Goal: Task Accomplishment & Management: Manage account settings

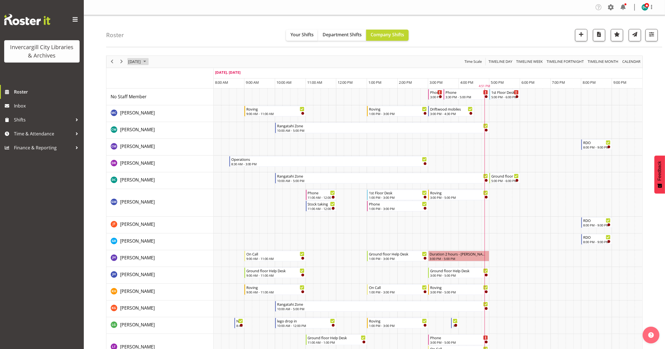
click at [141, 63] on span "September 26, 2025" at bounding box center [135, 61] width 14 height 7
click at [186, 76] on span "next month" at bounding box center [187, 76] width 10 height 10
click at [170, 96] on span "2" at bounding box center [170, 95] width 8 height 8
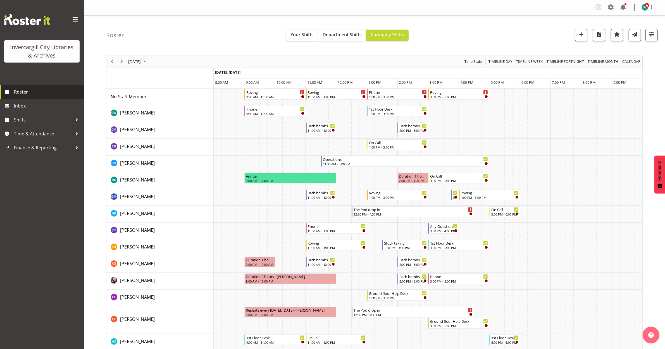
click at [31, 89] on span "Roster" at bounding box center [47, 92] width 67 height 8
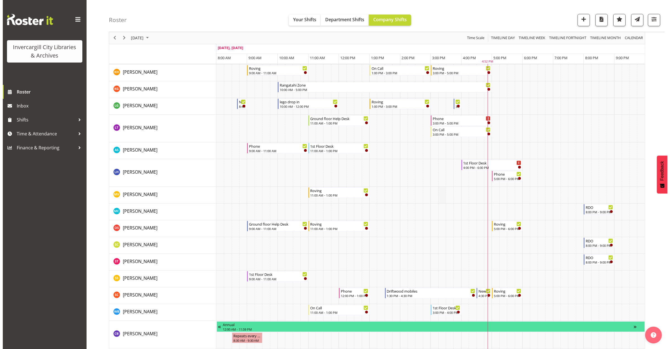
scroll to position [314, 0]
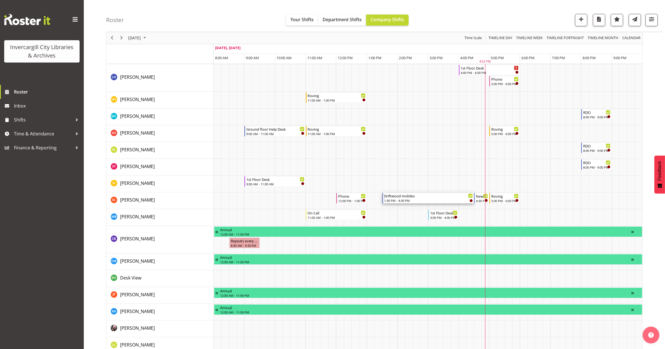
click at [407, 195] on div "Driftwood mobiles" at bounding box center [428, 196] width 89 height 6
click at [0, 0] on div at bounding box center [0, 0] width 0 height 0
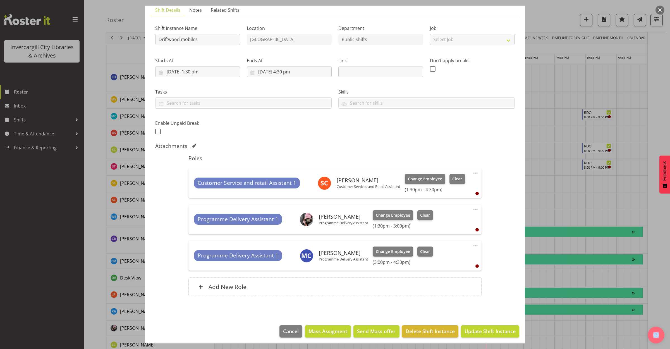
scroll to position [43, 0]
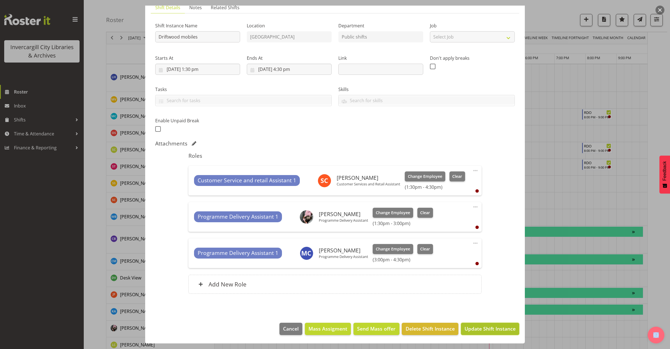
click at [482, 333] on button "Update Shift Instance" at bounding box center [490, 329] width 58 height 12
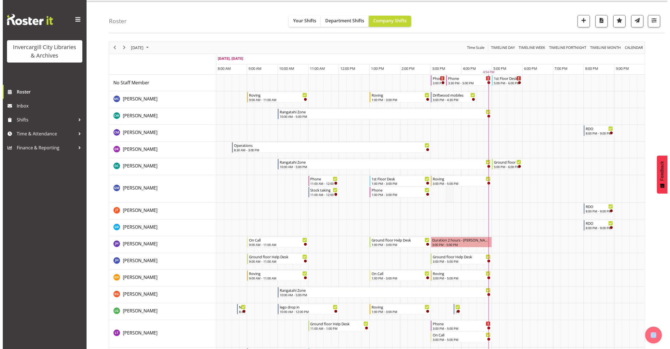
scroll to position [0, 0]
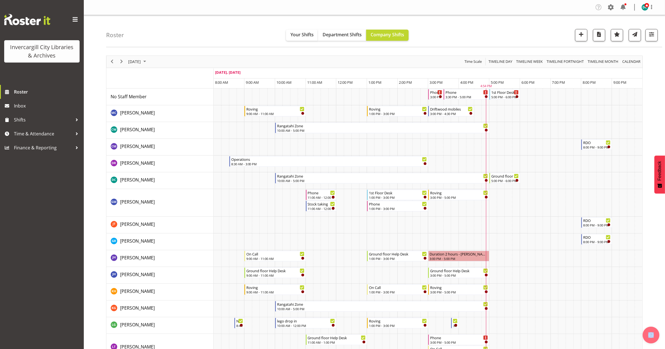
click at [392, 114] on td "Timeline Day of September 26, 2025" at bounding box center [394, 113] width 8 height 17
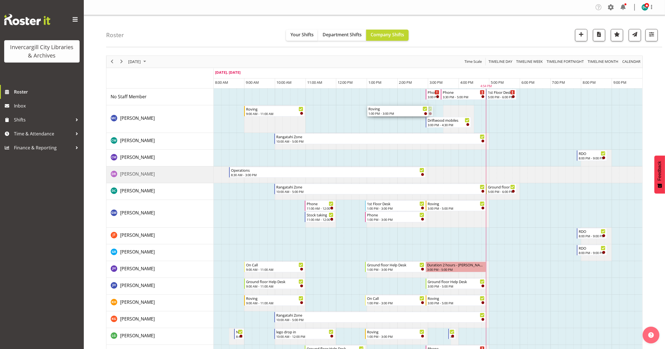
drag, startPoint x: 399, startPoint y: 108, endPoint x: 370, endPoint y: 114, distance: 29.5
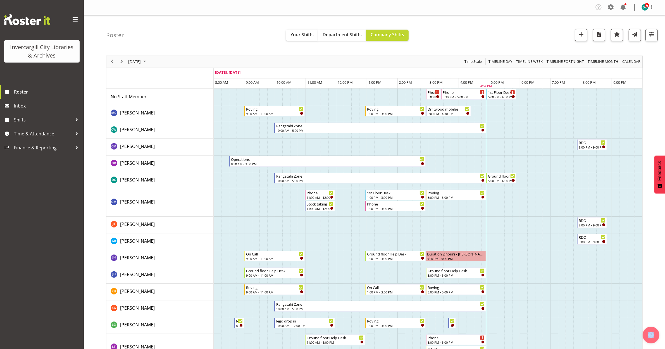
click at [399, 108] on td "Timeline Day of September 26, 2025" at bounding box center [401, 113] width 8 height 17
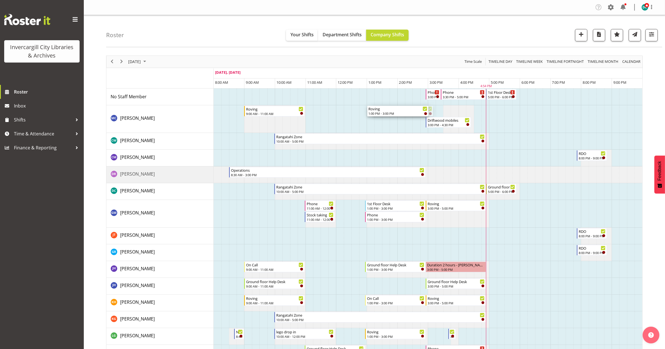
drag, startPoint x: 399, startPoint y: 109, endPoint x: 369, endPoint y: 112, distance: 30.3
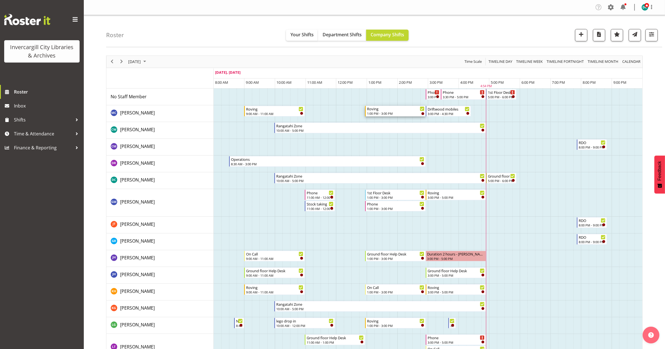
click at [393, 112] on div "1:00 PM - 3:00 PM" at bounding box center [396, 113] width 58 height 4
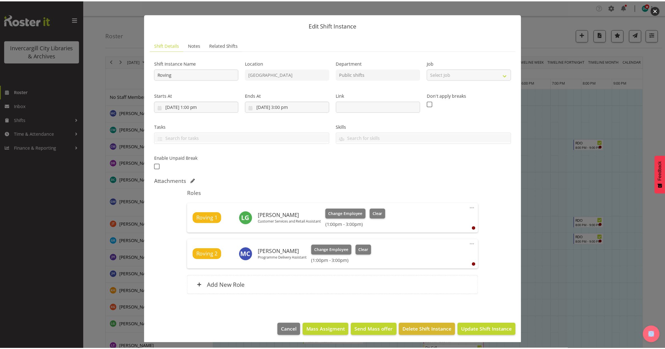
scroll to position [7, 0]
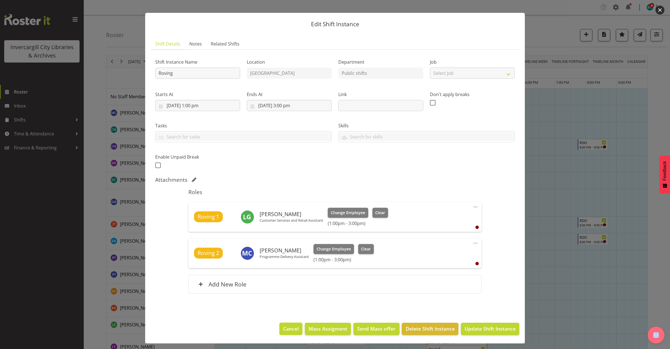
click at [291, 325] on span "Cancel" at bounding box center [291, 328] width 16 height 7
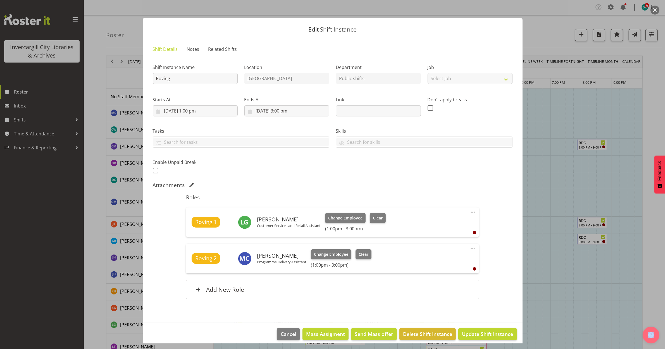
scroll to position [0, 0]
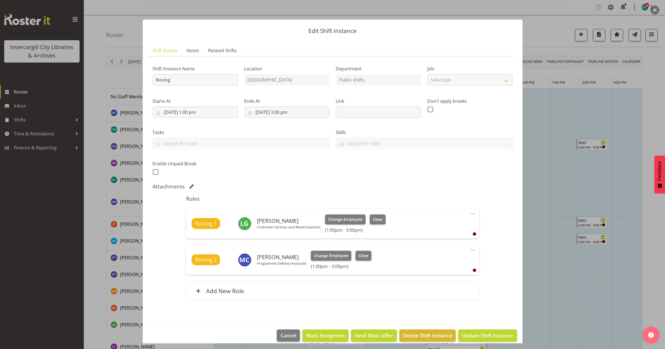
click at [662, 6] on div at bounding box center [332, 174] width 665 height 349
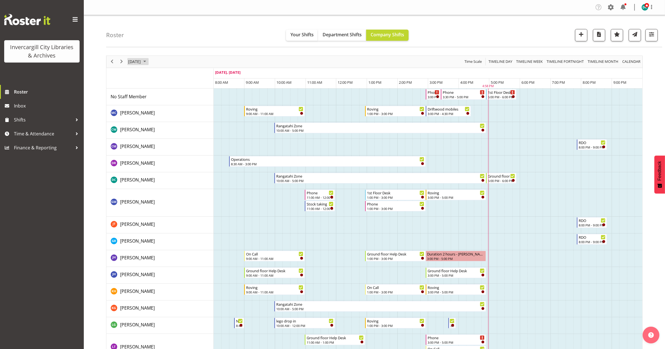
click at [141, 63] on span "[DATE]" at bounding box center [135, 61] width 14 height 7
click at [185, 75] on span "next month" at bounding box center [187, 76] width 10 height 10
click at [169, 94] on span "2" at bounding box center [170, 95] width 8 height 8
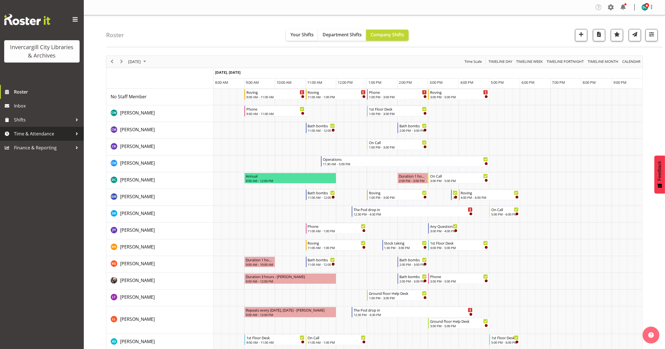
click at [42, 135] on span "Time & Attendance" at bounding box center [43, 134] width 59 height 8
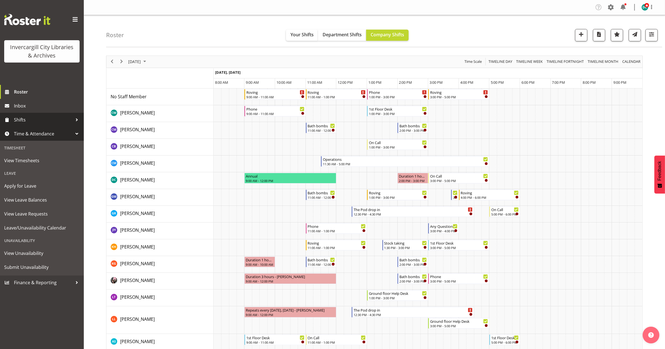
click at [75, 118] on div at bounding box center [77, 120] width 8 height 8
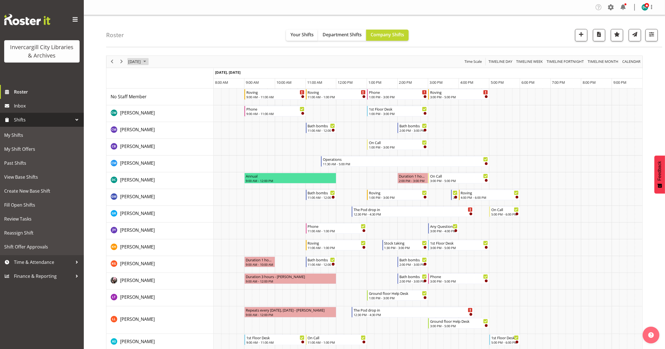
click at [141, 62] on span "October 2, 2025" at bounding box center [135, 61] width 14 height 7
click at [178, 76] on span "previous month" at bounding box center [177, 76] width 10 height 10
click at [145, 133] on span "29" at bounding box center [143, 133] width 8 height 8
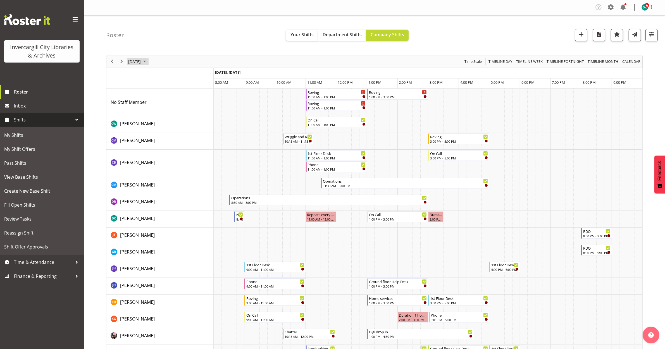
click at [139, 62] on span "[DATE]" at bounding box center [135, 61] width 14 height 7
click at [185, 76] on span "next month" at bounding box center [187, 76] width 10 height 10
click at [160, 97] on span "1" at bounding box center [161, 95] width 8 height 8
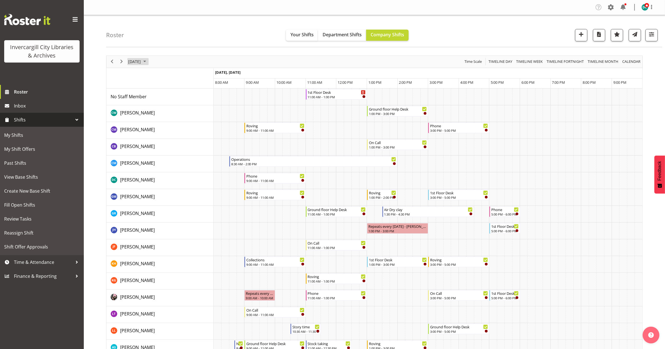
click at [138, 63] on span "October 1, 2025" at bounding box center [135, 61] width 14 height 7
click at [139, 62] on span "October 1, 2025" at bounding box center [135, 61] width 14 height 7
click at [141, 60] on span "October 1, 2025" at bounding box center [135, 61] width 14 height 7
click at [176, 77] on span "previous month" at bounding box center [177, 76] width 10 height 10
click at [145, 135] on span "29" at bounding box center [143, 133] width 8 height 8
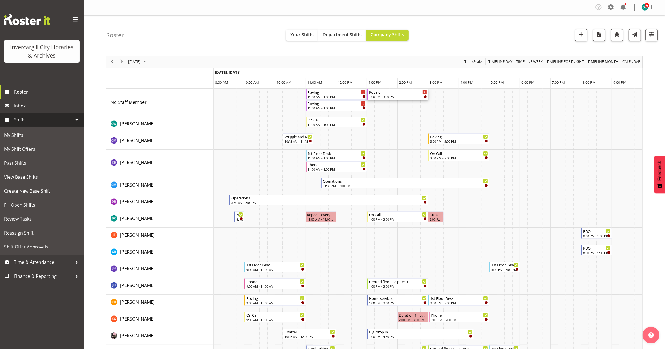
click at [391, 99] on div "1:00 PM - 3:00 PM" at bounding box center [398, 96] width 58 height 4
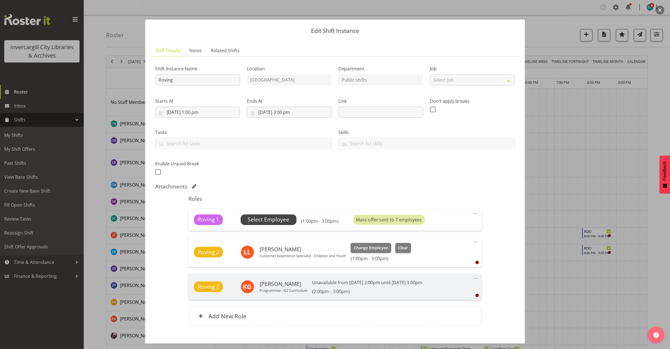
click at [282, 222] on span "Select Employee" at bounding box center [269, 220] width 42 height 8
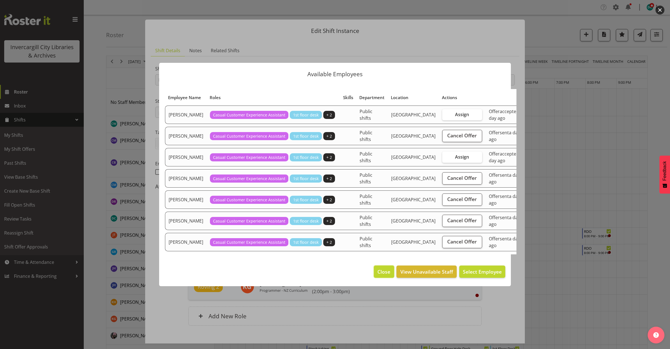
click at [385, 275] on span "Close" at bounding box center [384, 271] width 13 height 7
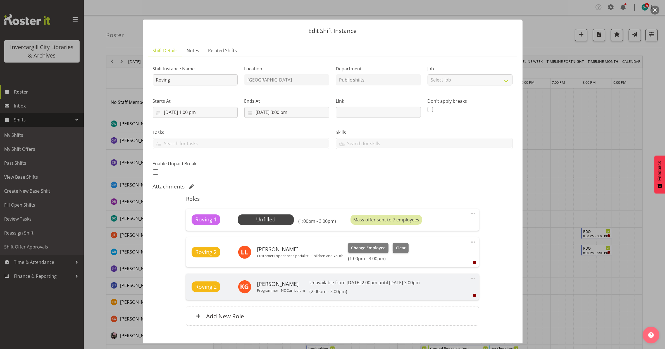
click at [655, 7] on button "button" at bounding box center [655, 10] width 9 height 9
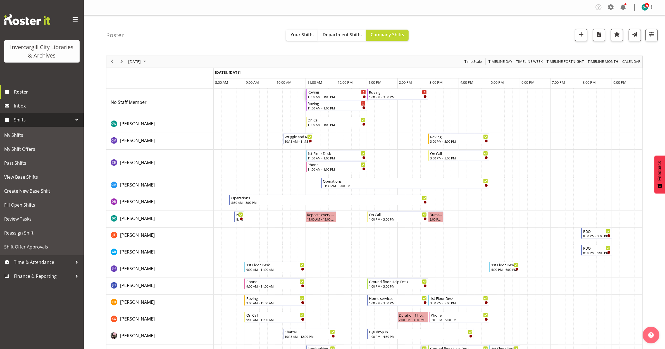
click at [332, 96] on div "11:00 AM - 1:00 PM" at bounding box center [337, 96] width 58 height 4
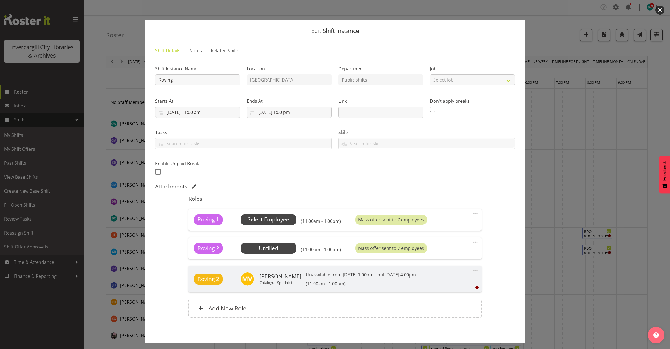
click at [278, 221] on span "Select Employee" at bounding box center [269, 220] width 42 height 8
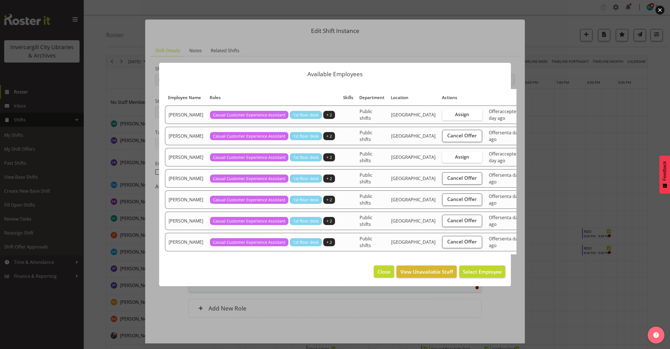
click at [383, 275] on span "Close" at bounding box center [384, 271] width 13 height 7
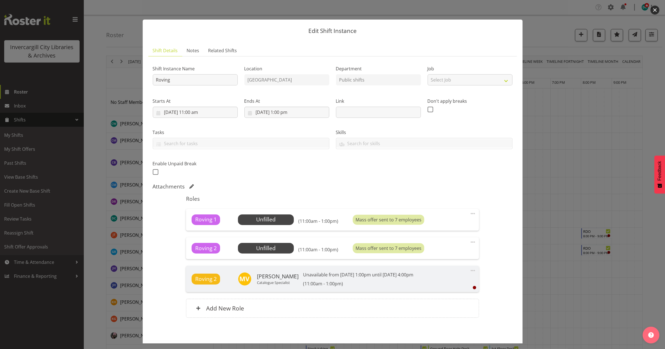
click at [655, 10] on button "button" at bounding box center [655, 10] width 9 height 9
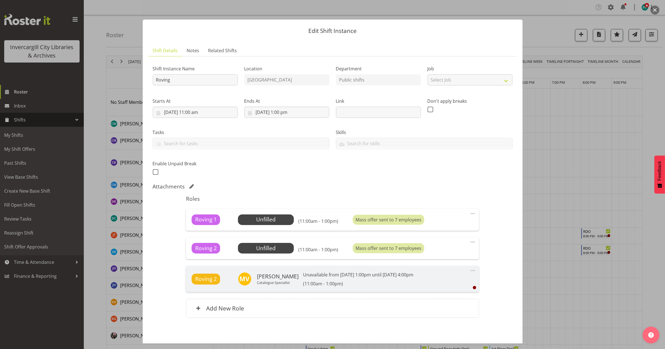
click at [654, 13] on button "button" at bounding box center [655, 10] width 9 height 9
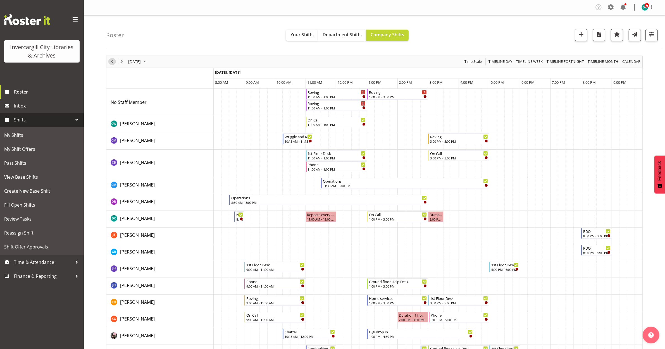
click at [112, 64] on span "Previous" at bounding box center [112, 61] width 7 height 7
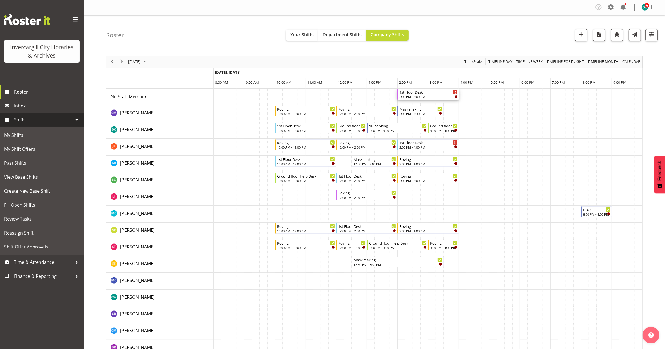
click at [424, 96] on div "2:00 PM - 4:00 PM" at bounding box center [428, 96] width 58 height 4
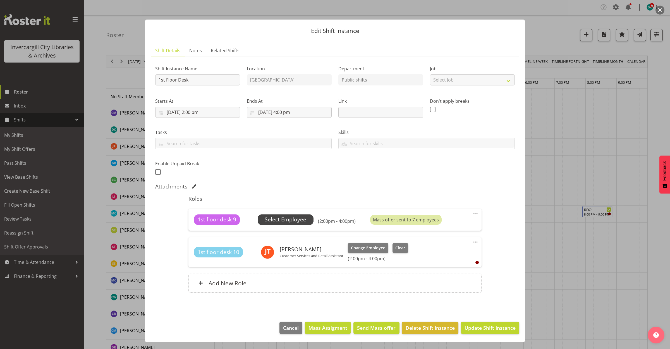
click at [288, 221] on span "Select Employee" at bounding box center [286, 220] width 42 height 8
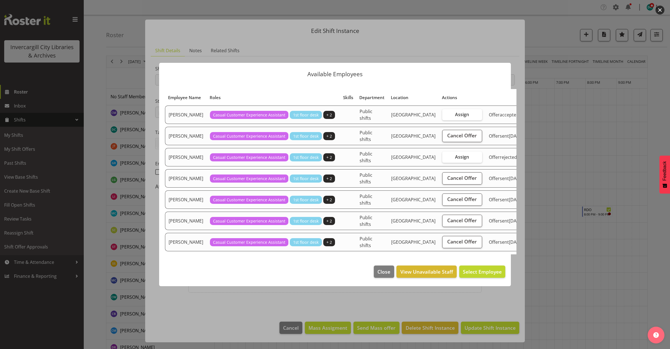
click at [659, 8] on button "button" at bounding box center [660, 10] width 9 height 9
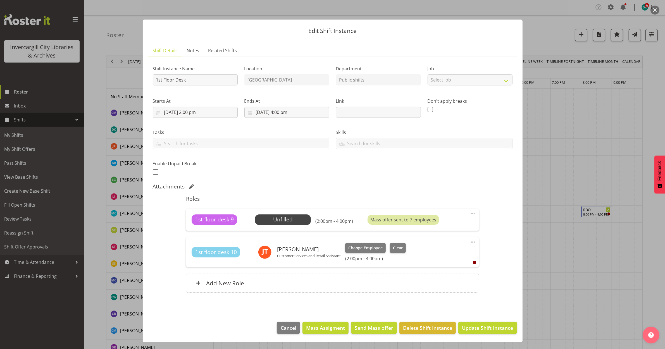
click at [656, 6] on button "button" at bounding box center [655, 10] width 9 height 9
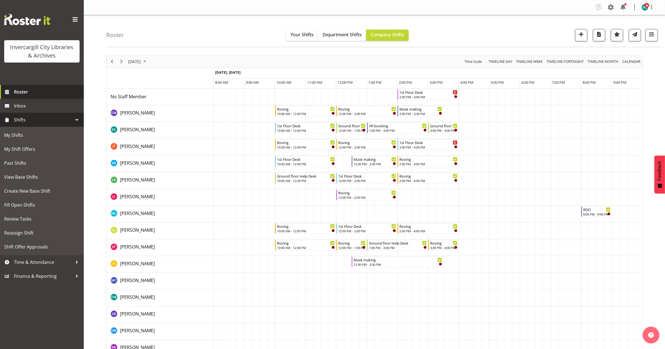
click at [22, 92] on span "Roster" at bounding box center [47, 92] width 67 height 8
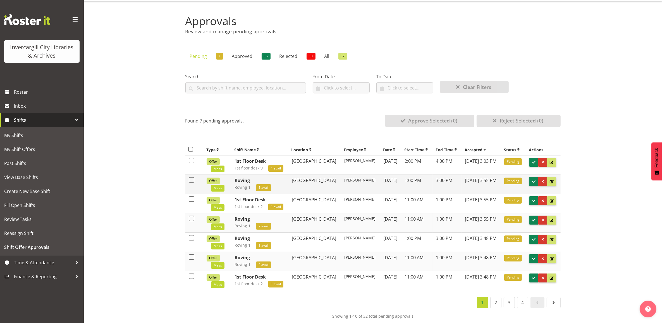
scroll to position [24, 0]
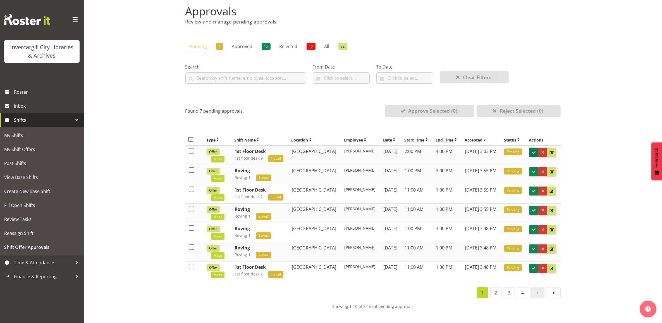
click at [534, 150] on span at bounding box center [533, 152] width 5 height 5
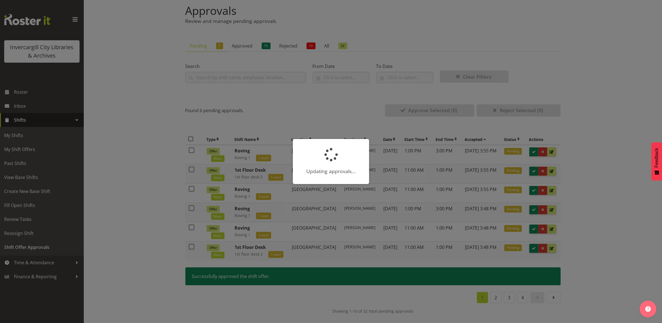
scroll to position [0, 0]
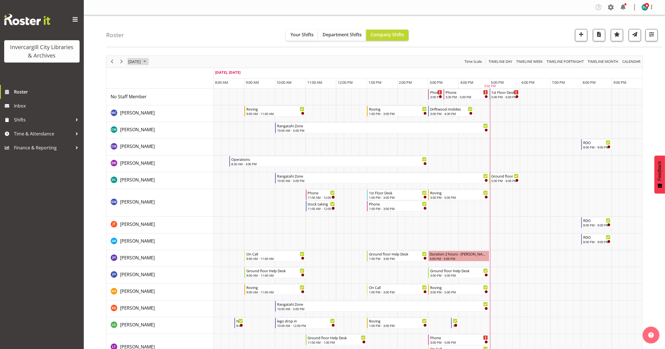
click at [138, 61] on span "[DATE]" at bounding box center [135, 61] width 14 height 7
click at [130, 134] on span "28" at bounding box center [134, 133] width 8 height 8
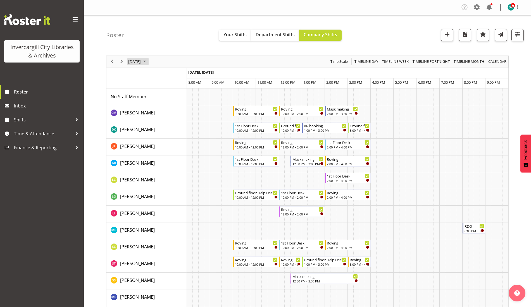
click at [141, 62] on span "September 28, 2025" at bounding box center [135, 61] width 14 height 7
click at [188, 73] on span "next month" at bounding box center [187, 76] width 10 height 10
click at [172, 97] on span "2" at bounding box center [170, 95] width 8 height 8
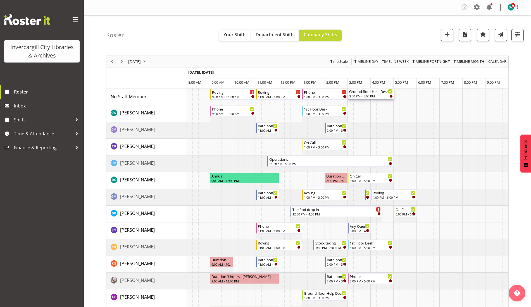
drag, startPoint x: 378, startPoint y: 185, endPoint x: 361, endPoint y: 99, distance: 86.8
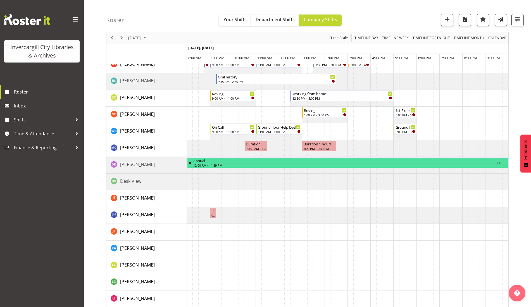
scroll to position [314, 0]
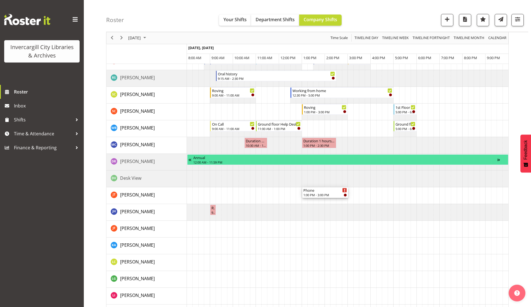
drag, startPoint x: 317, startPoint y: 95, endPoint x: 308, endPoint y: 196, distance: 101.7
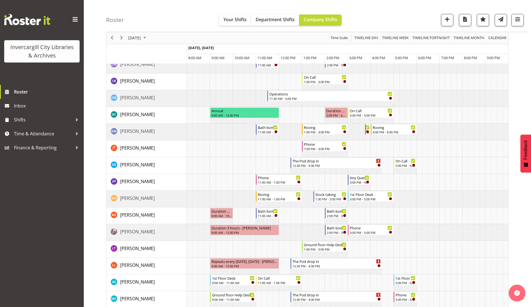
scroll to position [70, 0]
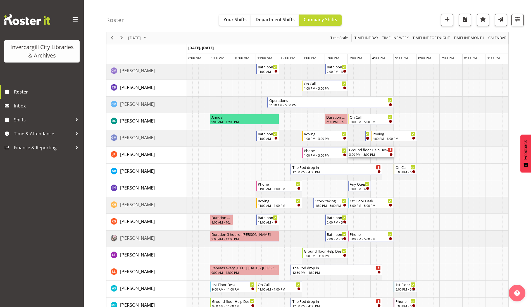
drag, startPoint x: 367, startPoint y: 93, endPoint x: 360, endPoint y: 156, distance: 63.5
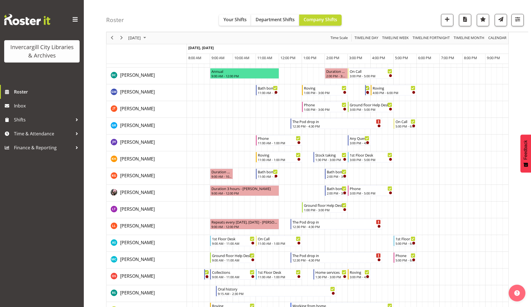
scroll to position [0, 0]
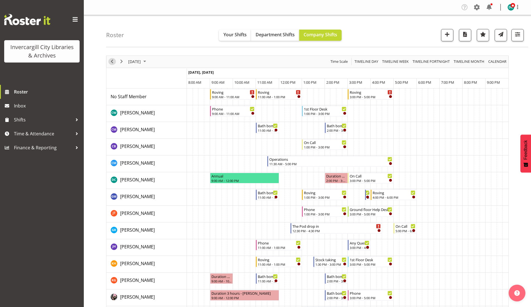
click at [114, 61] on span "Previous" at bounding box center [112, 61] width 7 height 7
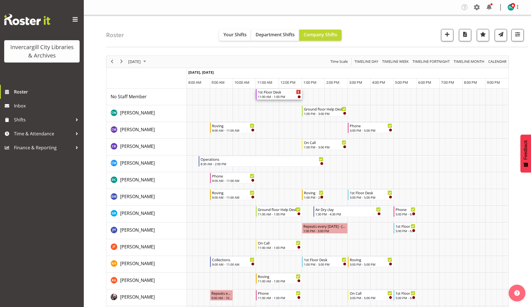
click at [280, 89] on div "1st Floor Desk" at bounding box center [279, 92] width 43 height 6
click at [0, 0] on div at bounding box center [0, 0] width 0 height 0
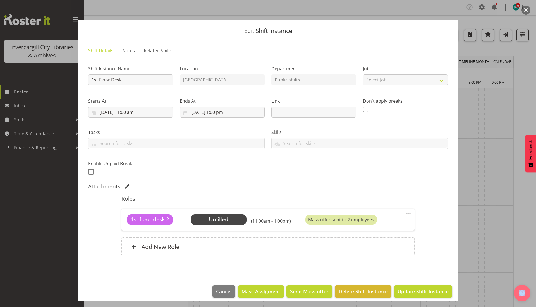
click at [528, 8] on button "button" at bounding box center [526, 10] width 9 height 9
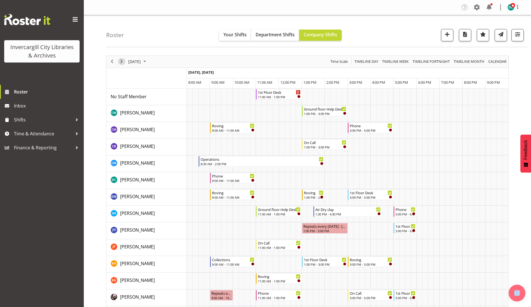
click at [122, 61] on span "Next" at bounding box center [121, 61] width 7 height 7
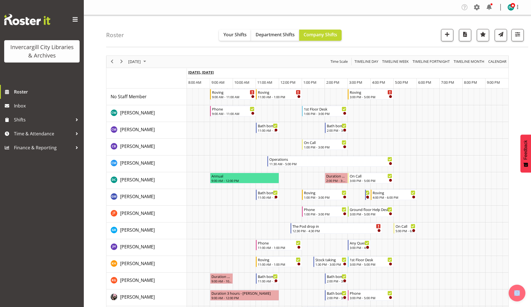
click at [196, 72] on span "Oct 2, Thursday" at bounding box center [200, 72] width 25 height 5
click at [112, 63] on span "Previous" at bounding box center [112, 61] width 7 height 7
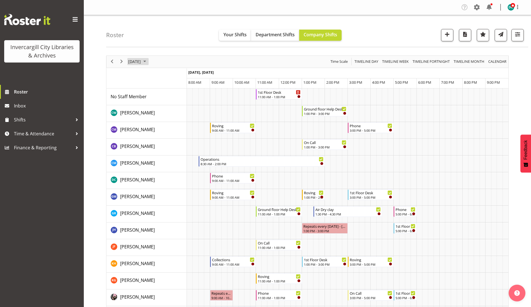
click at [141, 63] on span "October 1, 2025" at bounding box center [135, 61] width 14 height 7
click at [180, 73] on span "previous month" at bounding box center [177, 76] width 10 height 10
click at [143, 132] on span "29" at bounding box center [143, 133] width 8 height 8
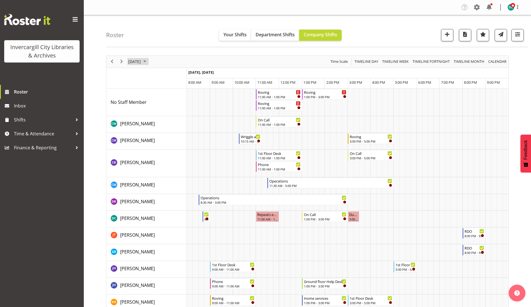
click at [141, 61] on span "[DATE]" at bounding box center [135, 61] width 14 height 7
click at [189, 77] on span "next month" at bounding box center [187, 76] width 10 height 10
click at [170, 96] on span "2" at bounding box center [170, 95] width 8 height 8
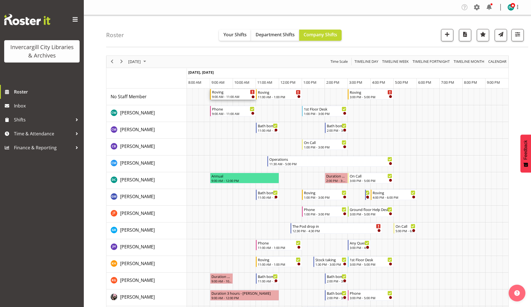
click at [236, 94] on div "Roving" at bounding box center [233, 92] width 43 height 6
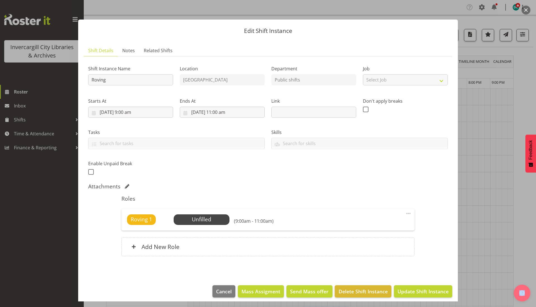
click at [405, 212] on span at bounding box center [408, 213] width 7 height 7
click at [369, 224] on link "Edit" at bounding box center [385, 226] width 54 height 10
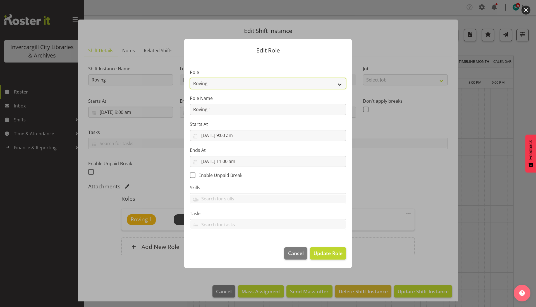
click at [238, 88] on select "1st floor desk AQ operator Business Support Team member Casual Customer Experie…" at bounding box center [268, 83] width 156 height 11
select select "1515"
click at [190, 78] on select "1st floor desk AQ operator Business Support Team member Casual Customer Experie…" at bounding box center [268, 83] width 156 height 11
click at [327, 257] on span "Update Role" at bounding box center [328, 253] width 29 height 7
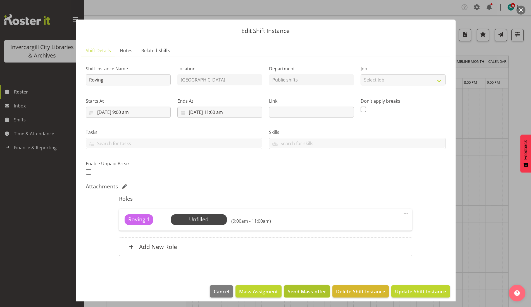
click at [301, 289] on span "Send Mass offer" at bounding box center [307, 291] width 39 height 7
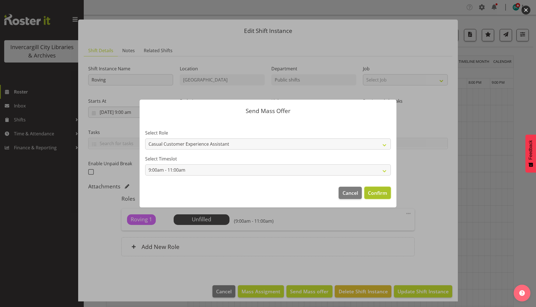
click at [370, 194] on span "Confirm" at bounding box center [377, 192] width 19 height 7
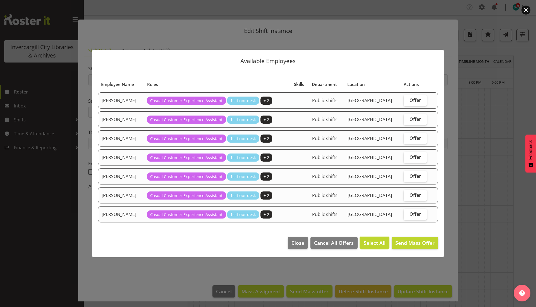
click at [371, 247] on span "Select All" at bounding box center [375, 242] width 22 height 7
checkbox input "true"
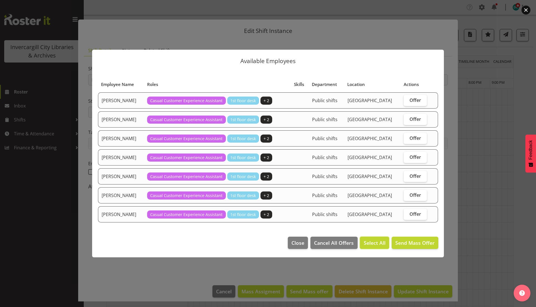
checkbox input "true"
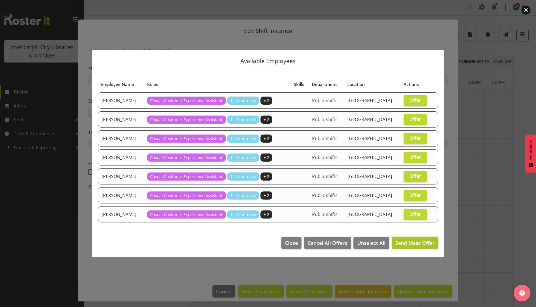
click at [401, 244] on span "Send Mass Offer" at bounding box center [415, 243] width 39 height 7
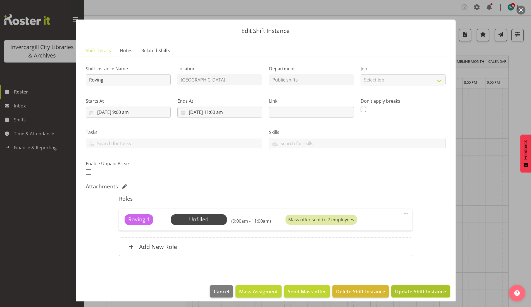
click at [413, 294] on span "Update Shift Instance" at bounding box center [420, 291] width 51 height 7
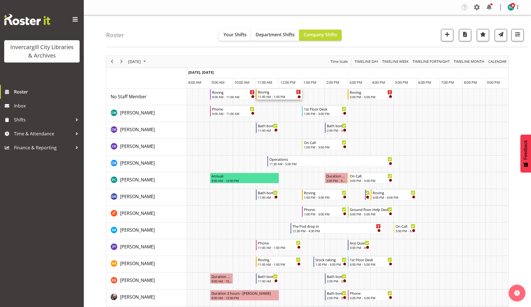
click at [278, 94] on div "Roving" at bounding box center [279, 92] width 43 height 6
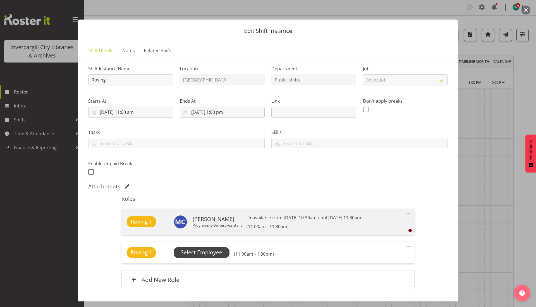
click at [199, 255] on span "Select Employee" at bounding box center [202, 253] width 42 height 8
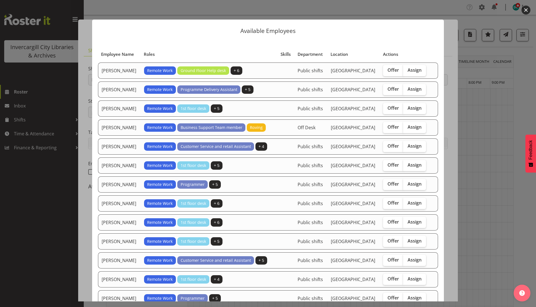
click at [527, 13] on button "button" at bounding box center [526, 10] width 9 height 9
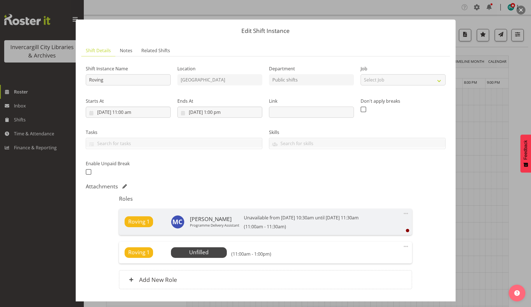
click at [403, 248] on span at bounding box center [406, 246] width 7 height 7
click at [367, 256] on link "Edit" at bounding box center [383, 259] width 54 height 10
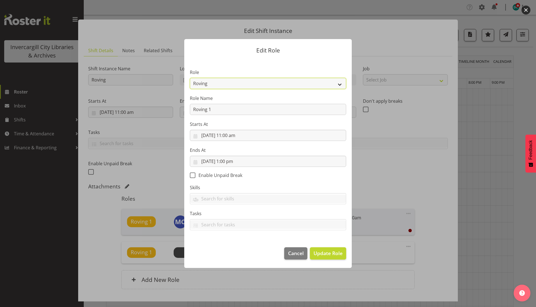
click at [222, 84] on select "1st floor desk AQ operator Business Support Team member Casual Customer Experie…" at bounding box center [268, 83] width 156 height 11
select select "1515"
click at [190, 78] on select "1st floor desk AQ operator Business Support Team member Casual Customer Experie…" at bounding box center [268, 83] width 156 height 11
click at [318, 255] on span "Update Role" at bounding box center [328, 253] width 29 height 7
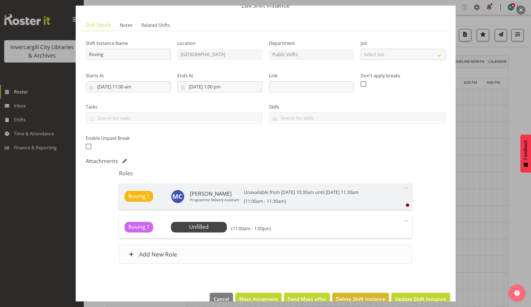
scroll to position [37, 0]
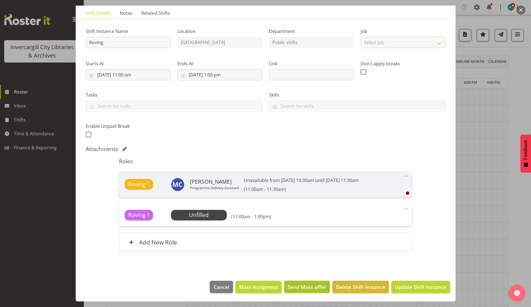
click at [295, 287] on span "Send Mass offer" at bounding box center [307, 287] width 39 height 7
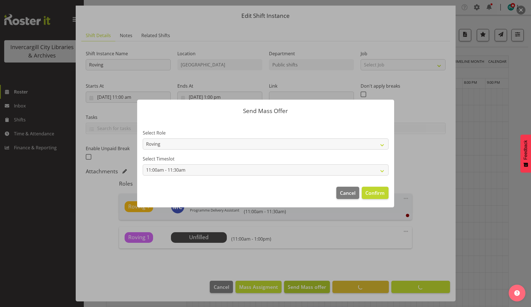
scroll to position [15, 0]
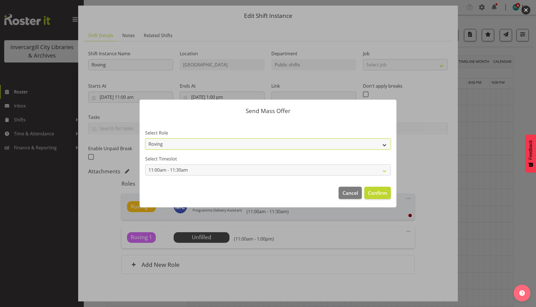
click at [303, 147] on select "Roving Casual Customer Experience Assistant" at bounding box center [268, 144] width 246 height 11
select select "1515"
click at [145, 139] on select "Roving Casual Customer Experience Assistant" at bounding box center [268, 144] width 246 height 11
select select
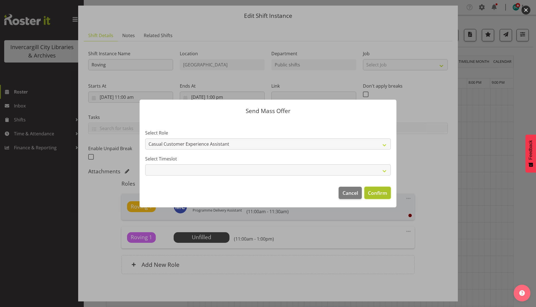
click at [376, 195] on span "Confirm" at bounding box center [377, 192] width 19 height 7
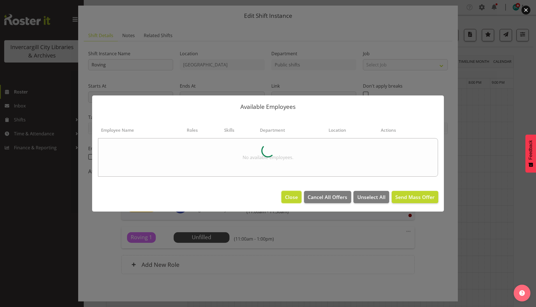
click at [295, 195] on span "Close" at bounding box center [291, 197] width 13 height 7
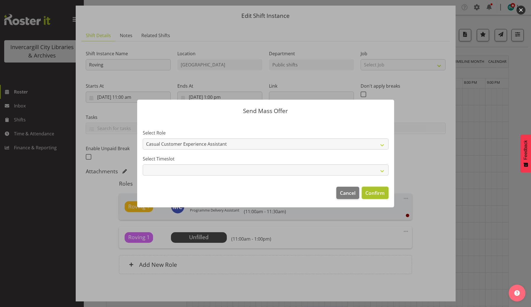
click at [373, 194] on span "Confirm" at bounding box center [374, 192] width 19 height 7
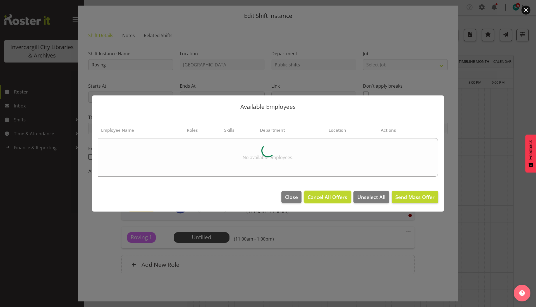
click at [320, 195] on span "Cancel All Offers" at bounding box center [328, 197] width 40 height 7
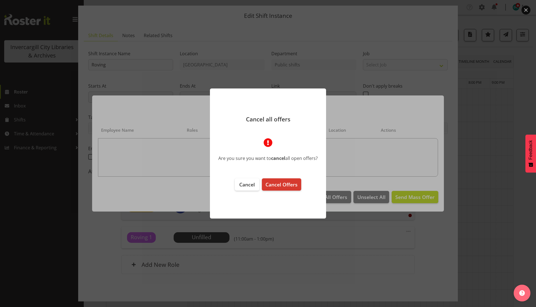
click at [241, 178] on footer "Cancel Cancel Offers" at bounding box center [268, 196] width 116 height 46
click at [244, 181] on button "Cancel" at bounding box center [247, 184] width 25 height 12
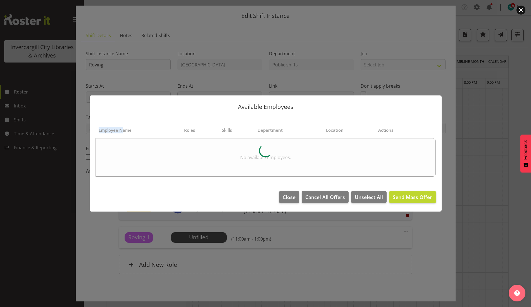
click at [244, 181] on section "Employee Name Roles Skills Department Location Actions No available employees." at bounding box center [266, 150] width 352 height 70
drag, startPoint x: 244, startPoint y: 181, endPoint x: 296, endPoint y: 200, distance: 54.8
click at [296, 200] on span "Close" at bounding box center [289, 197] width 13 height 7
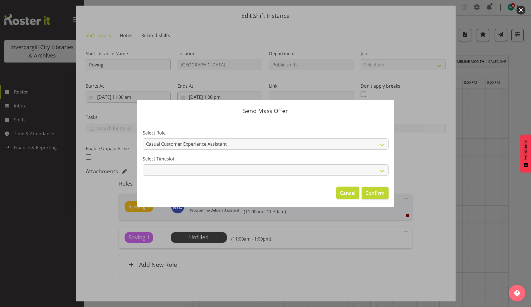
click at [351, 190] on span "Cancel" at bounding box center [348, 192] width 16 height 7
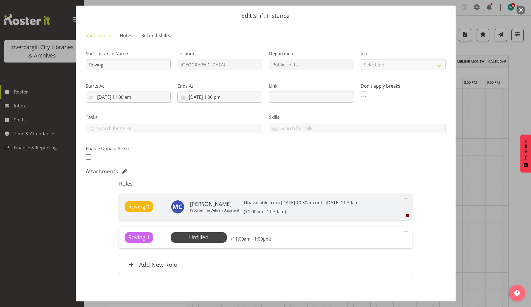
click at [396, 234] on div "Roving 1 Unfilled Select Employee (11:00am - 1:00pm)" at bounding box center [266, 237] width 282 height 11
click at [193, 236] on span "Select Employee" at bounding box center [199, 238] width 42 height 8
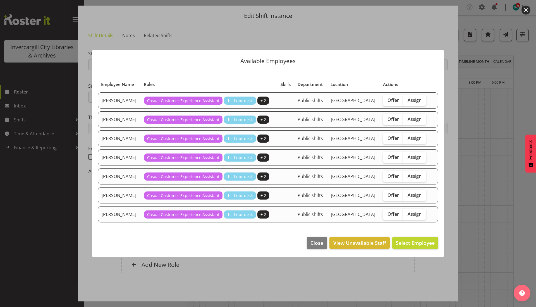
click at [524, 9] on button "button" at bounding box center [526, 10] width 9 height 9
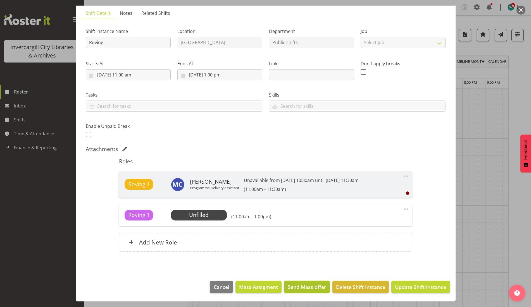
click at [301, 285] on span "Send Mass offer" at bounding box center [307, 287] width 39 height 7
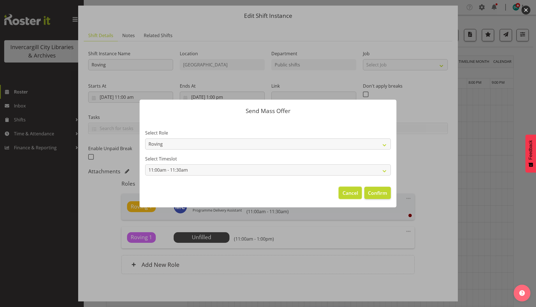
click at [351, 189] on span "Cancel" at bounding box center [351, 192] width 16 height 7
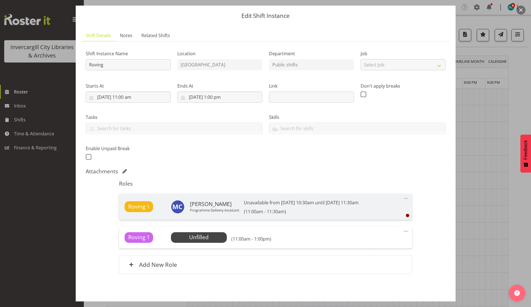
click at [346, 241] on div "Roving 1 Unfilled Select Employee (11:00am - 1:00pm)" at bounding box center [266, 237] width 282 height 11
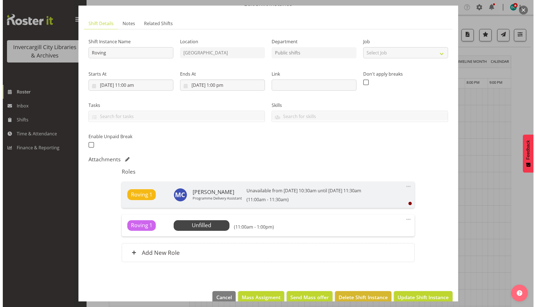
scroll to position [37, 0]
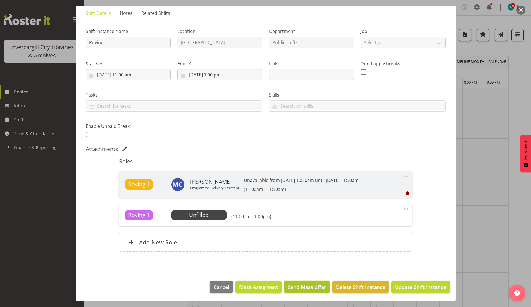
click at [304, 284] on span "Send Mass offer" at bounding box center [307, 287] width 39 height 7
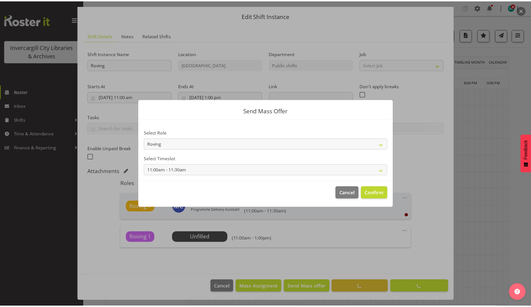
scroll to position [15, 0]
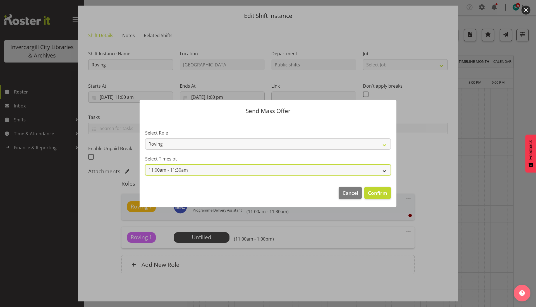
click at [249, 170] on select "11:00am - 11:30am" at bounding box center [268, 170] width 246 height 11
click at [307, 166] on select "11:00am - 11:30am" at bounding box center [268, 170] width 246 height 11
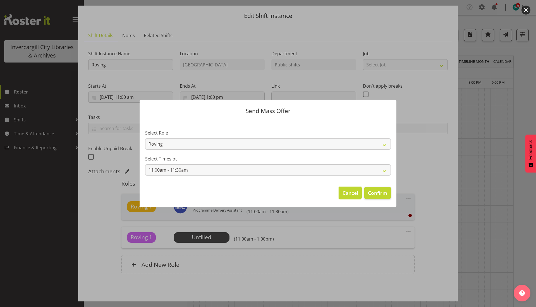
click at [352, 187] on button "Cancel" at bounding box center [350, 193] width 23 height 12
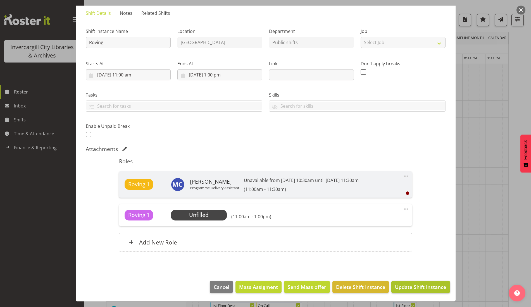
scroll to position [70, 0]
click at [409, 281] on button "Update Shift Instance" at bounding box center [420, 287] width 58 height 12
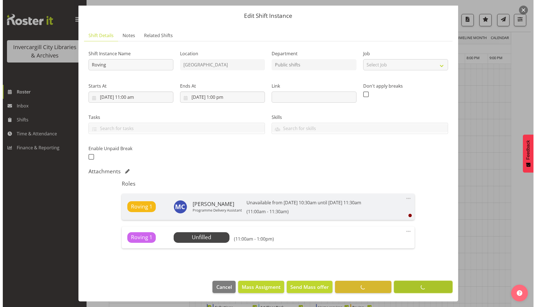
scroll to position [0, 0]
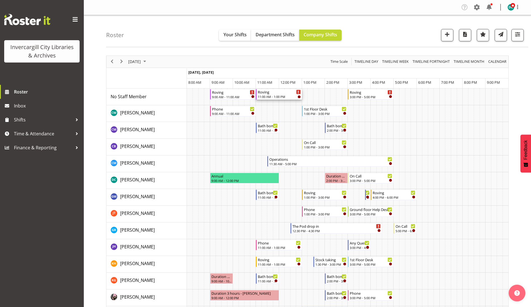
click at [269, 97] on div "11:00 AM - 1:00 PM" at bounding box center [279, 96] width 43 height 4
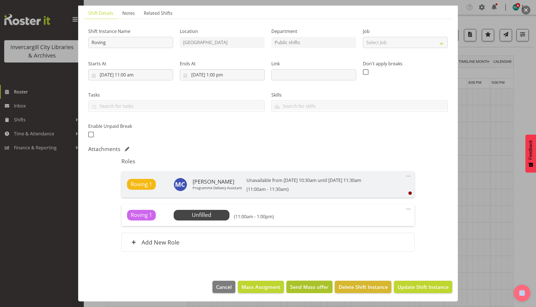
click at [298, 291] on span "Send Mass offer" at bounding box center [309, 287] width 39 height 7
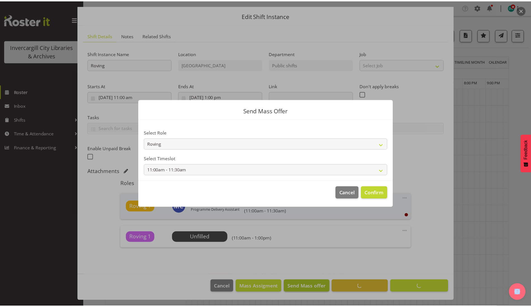
scroll to position [15, 0]
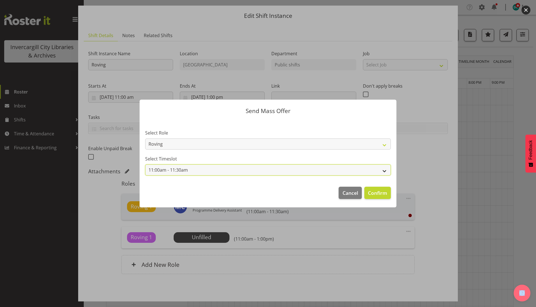
click at [189, 168] on select "11:00am - 11:30am" at bounding box center [268, 170] width 246 height 11
click at [145, 165] on select "11:00am - 11:30am" at bounding box center [268, 170] width 246 height 11
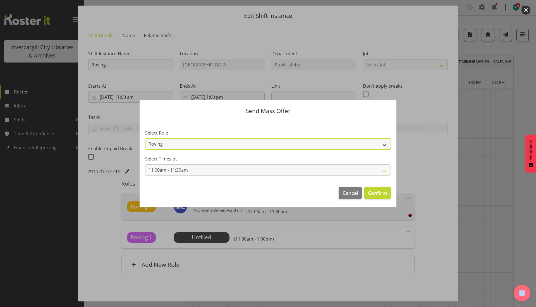
click at [187, 147] on select "Roving Casual Customer Experience Assistant" at bounding box center [268, 144] width 246 height 11
select select "1515"
click at [145, 139] on select "Roving Casual Customer Experience Assistant" at bounding box center [268, 144] width 246 height 11
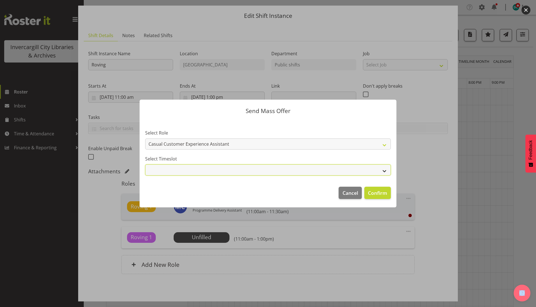
click at [220, 174] on select "11:00am - 1:00pm" at bounding box center [268, 170] width 246 height 11
select select "11:00am - 1:00pm"
click at [145, 165] on select "11:00am - 1:00pm" at bounding box center [268, 170] width 246 height 11
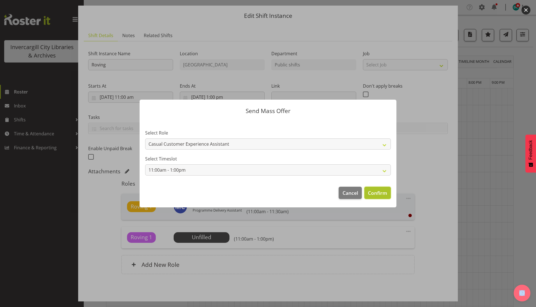
click at [380, 194] on span "Confirm" at bounding box center [377, 192] width 19 height 7
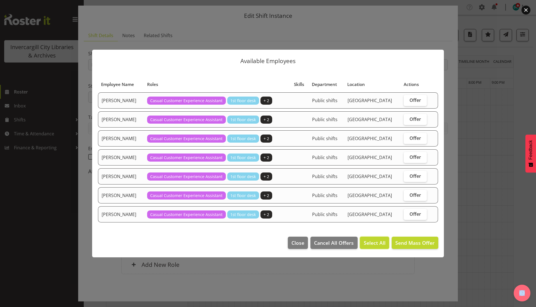
click at [370, 243] on span "Select All" at bounding box center [375, 242] width 22 height 7
checkbox input "true"
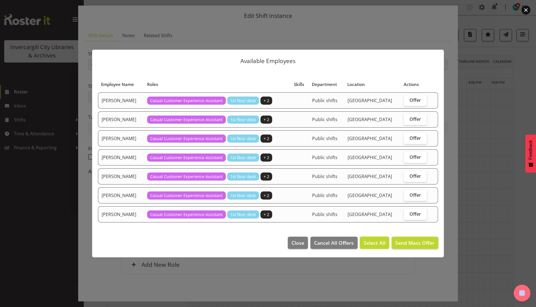
checkbox input "true"
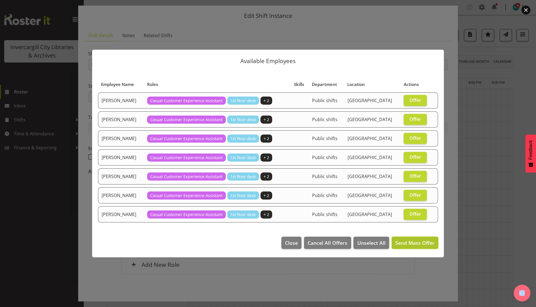
click at [409, 243] on span "Send Mass Offer" at bounding box center [415, 243] width 39 height 7
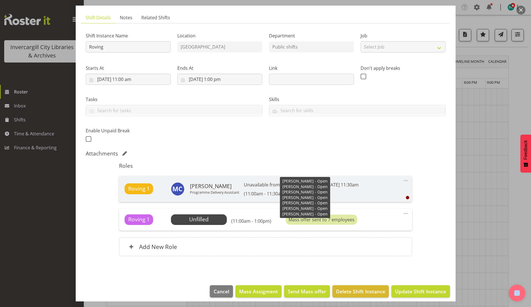
scroll to position [37, 0]
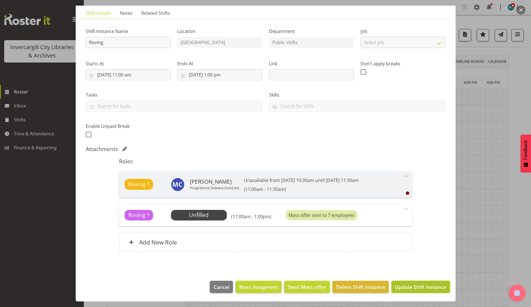
click at [427, 285] on span "Update Shift Instance" at bounding box center [420, 287] width 51 height 7
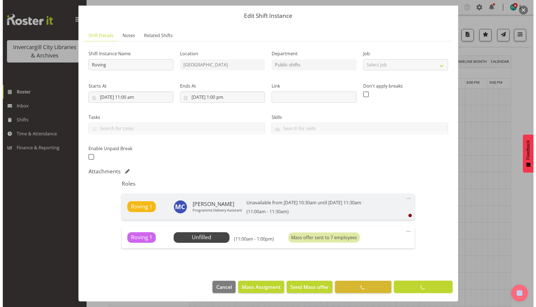
scroll to position [15, 0]
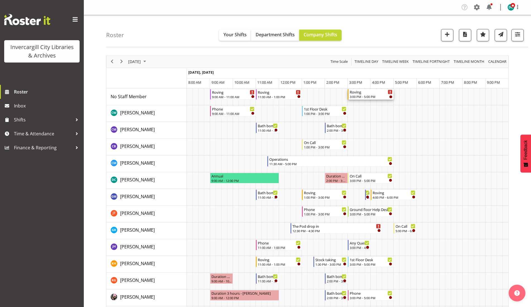
click at [361, 99] on div "3:00 PM - 5:00 PM" at bounding box center [371, 96] width 43 height 4
click at [0, 0] on div at bounding box center [0, 0] width 0 height 0
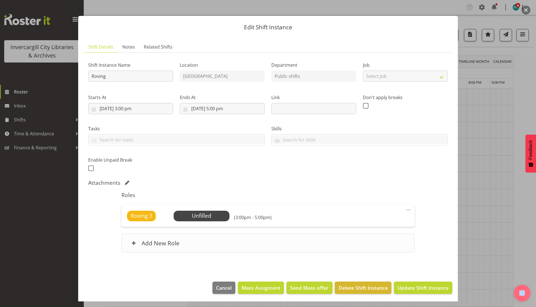
scroll to position [4, 0]
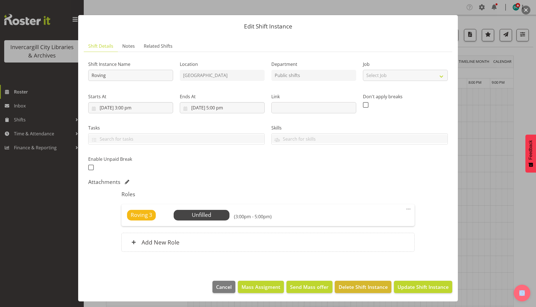
click at [405, 210] on span at bounding box center [408, 209] width 7 height 7
click at [359, 222] on link "Edit" at bounding box center [385, 221] width 54 height 10
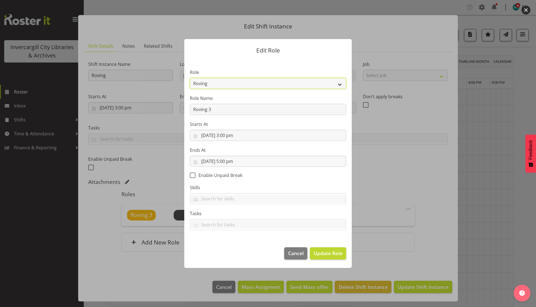
click at [200, 81] on select "1st floor desk AQ operator Business Support Team member Casual Customer Experie…" at bounding box center [268, 83] width 156 height 11
select select "1515"
click at [190, 78] on select "1st floor desk AQ operator Business Support Team member Casual Customer Experie…" at bounding box center [268, 83] width 156 height 11
click at [321, 256] on span "Update Role" at bounding box center [328, 253] width 29 height 7
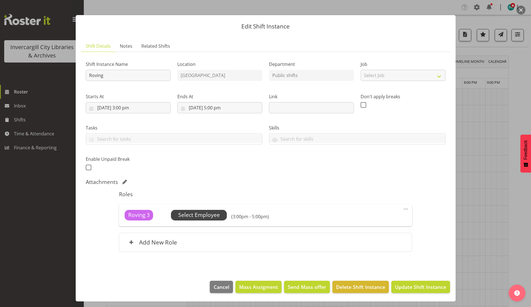
click at [204, 214] on span "Select Employee" at bounding box center [199, 215] width 42 height 8
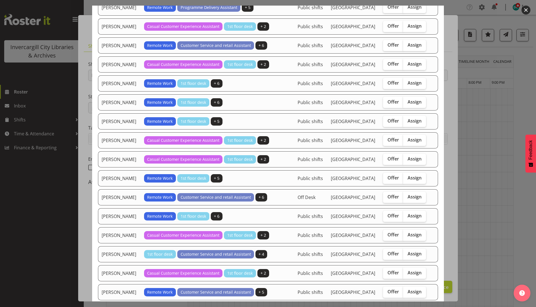
scroll to position [314, 0]
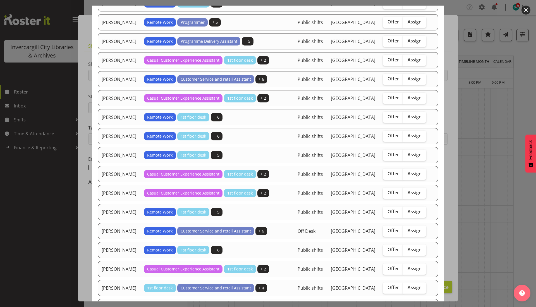
click at [527, 9] on button "button" at bounding box center [526, 10] width 9 height 9
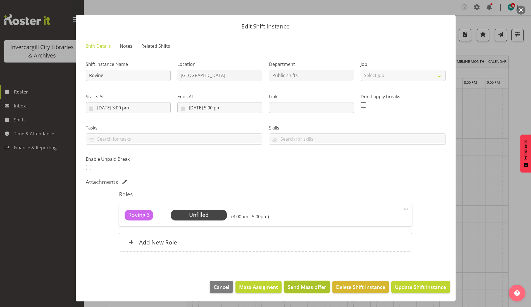
click at [304, 287] on span "Send Mass offer" at bounding box center [307, 287] width 39 height 7
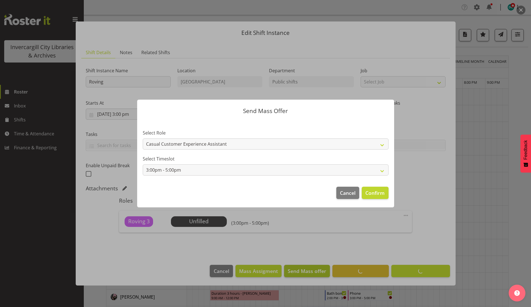
scroll to position [0, 0]
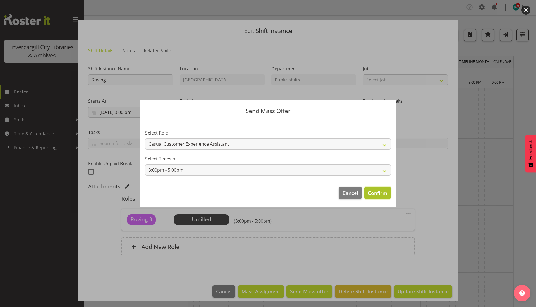
click at [372, 195] on span "Confirm" at bounding box center [377, 192] width 19 height 7
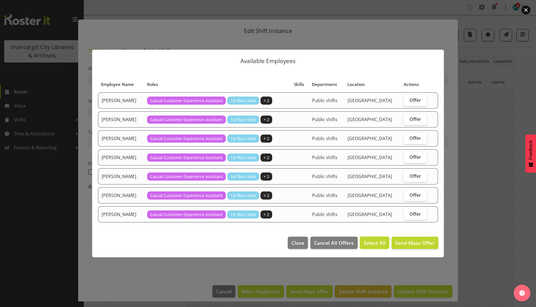
click at [374, 244] on span "Select All" at bounding box center [375, 242] width 22 height 7
checkbox input "true"
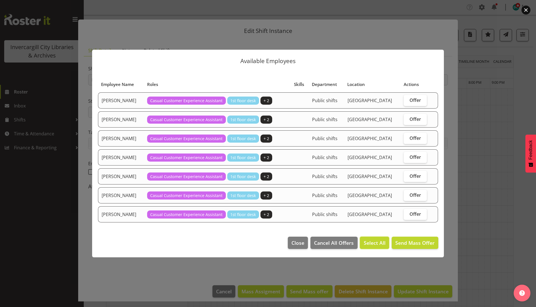
checkbox input "true"
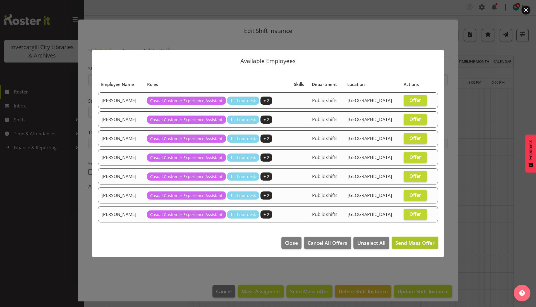
click at [405, 244] on span "Send Mass Offer" at bounding box center [415, 243] width 39 height 7
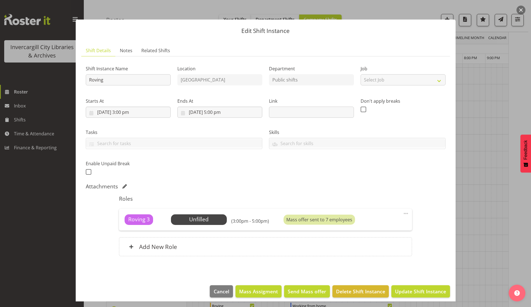
scroll to position [4, 0]
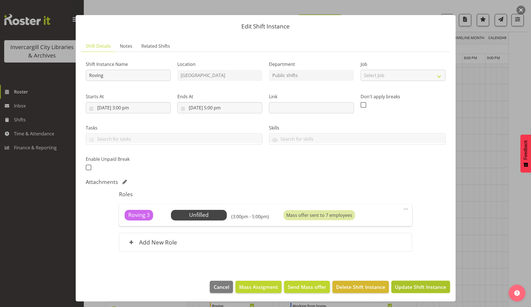
click at [420, 291] on button "Update Shift Instance" at bounding box center [420, 287] width 58 height 12
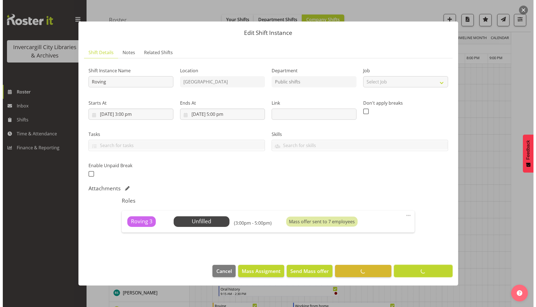
scroll to position [0, 0]
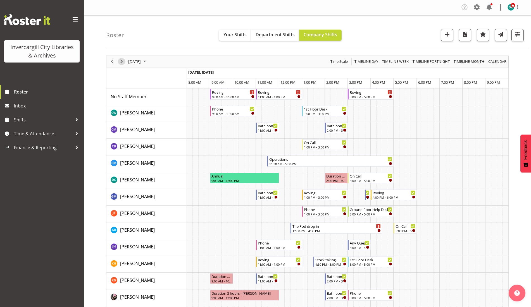
click at [122, 63] on span "Next" at bounding box center [121, 61] width 7 height 7
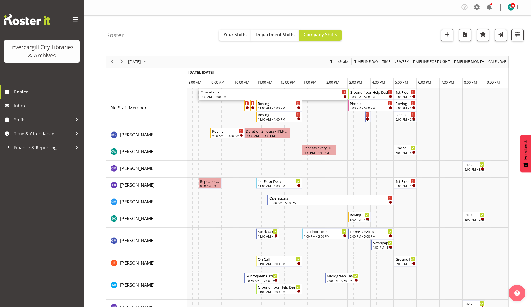
click at [252, 95] on div "8:30 AM - 3:00 PM" at bounding box center [274, 96] width 146 height 4
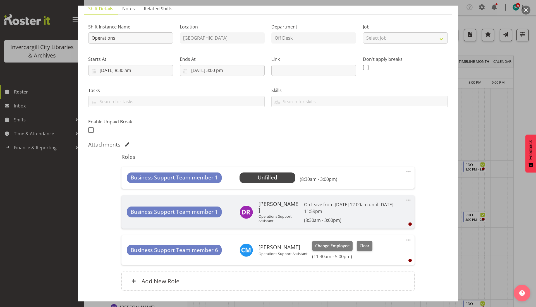
scroll to position [81, 0]
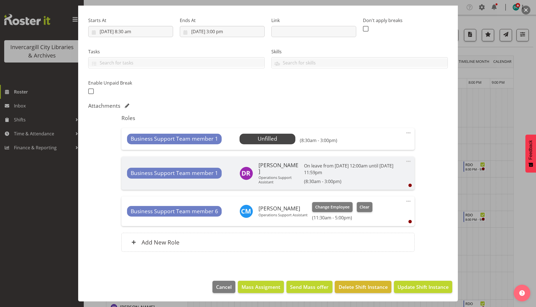
click at [405, 133] on span at bounding box center [408, 133] width 7 height 7
click at [376, 165] on link "Delete" at bounding box center [385, 165] width 54 height 10
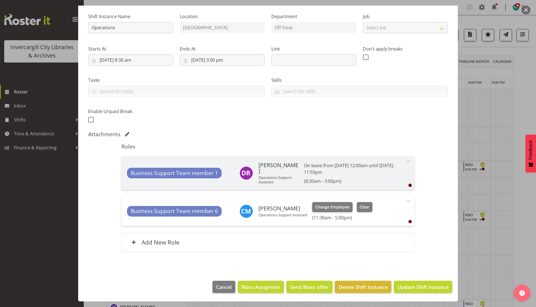
scroll to position [52, 0]
click at [410, 287] on span "Update Shift Instance" at bounding box center [423, 287] width 51 height 7
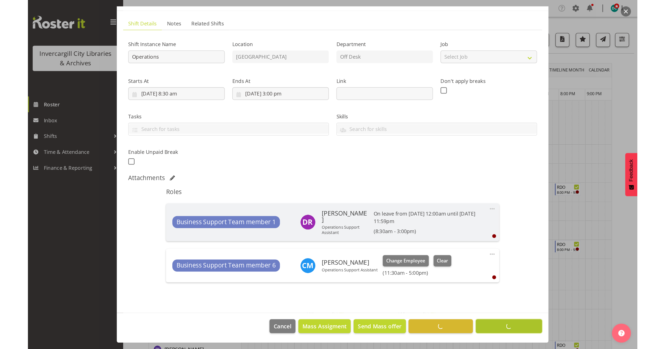
scroll to position [30, 0]
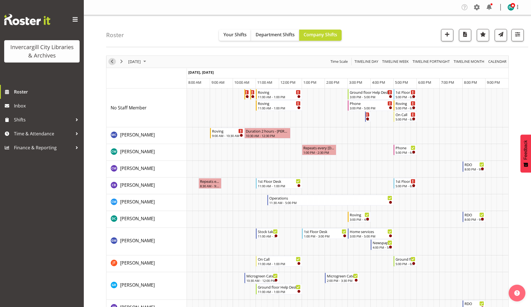
click at [109, 59] on span "Previous" at bounding box center [112, 61] width 7 height 7
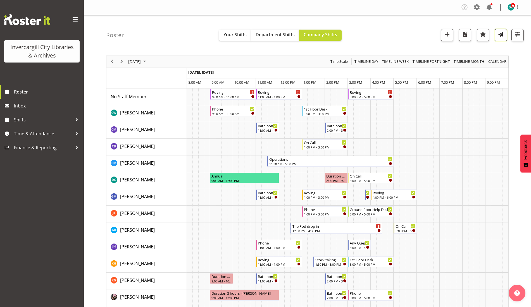
click at [499, 31] on span "button" at bounding box center [500, 34] width 7 height 7
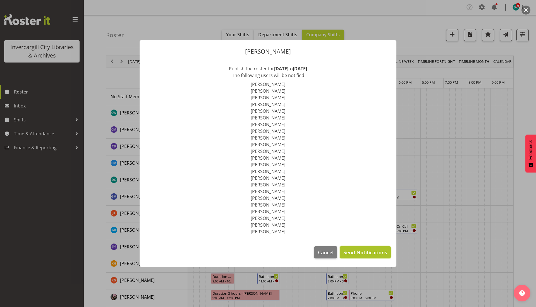
click at [367, 253] on span "Send Notifications" at bounding box center [366, 252] width 44 height 7
click at [329, 251] on span "Cancel" at bounding box center [326, 252] width 16 height 7
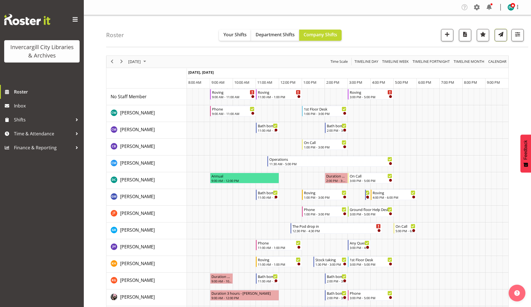
click at [499, 36] on span "button" at bounding box center [500, 34] width 7 height 7
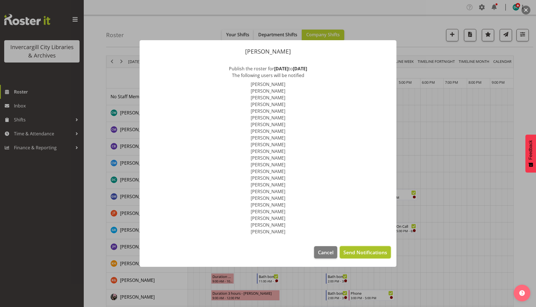
click at [357, 256] on button "Send Notifications" at bounding box center [365, 252] width 51 height 12
click at [325, 243] on footer "Cancel Send Notifications" at bounding box center [268, 254] width 257 height 26
click at [322, 249] on span "Cancel" at bounding box center [326, 252] width 16 height 7
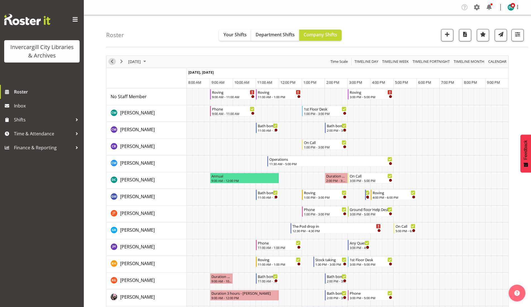
click at [112, 60] on span "Previous" at bounding box center [112, 61] width 7 height 7
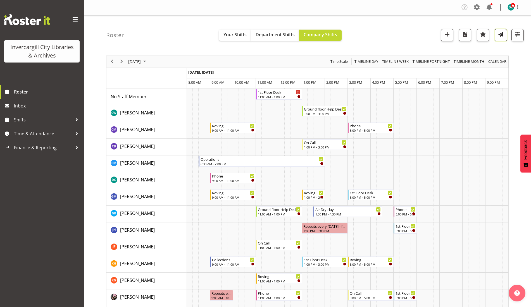
click at [500, 38] on button "button" at bounding box center [501, 35] width 12 height 12
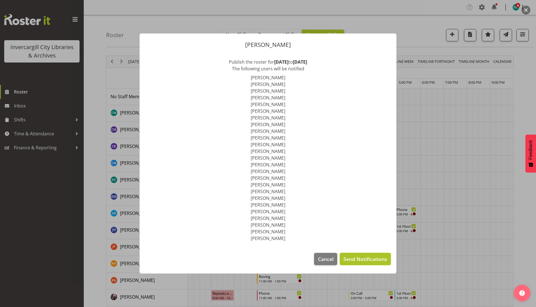
click at [359, 264] on button "Send Notifications" at bounding box center [365, 259] width 51 height 12
click at [329, 259] on span "Cancel" at bounding box center [326, 259] width 16 height 7
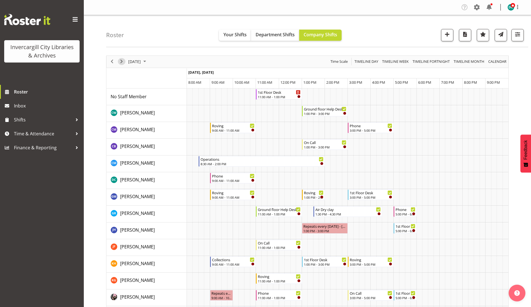
click at [122, 60] on span "Next" at bounding box center [121, 61] width 7 height 7
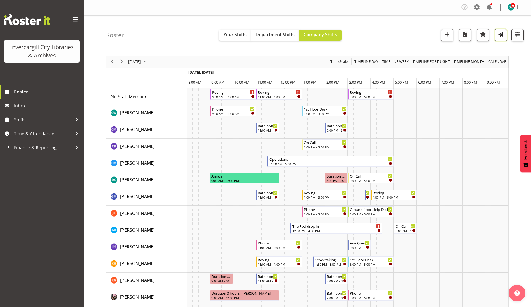
click at [499, 37] on span "button" at bounding box center [500, 34] width 7 height 7
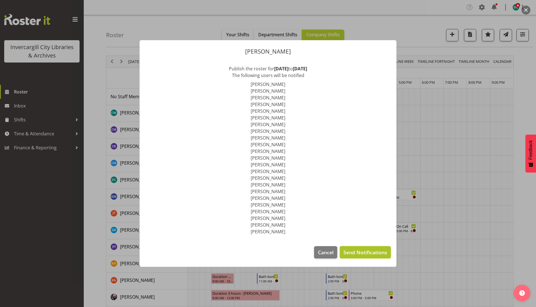
click at [357, 249] on button "Send Notifications" at bounding box center [365, 252] width 51 height 12
click at [335, 255] on button "Cancel" at bounding box center [325, 252] width 23 height 12
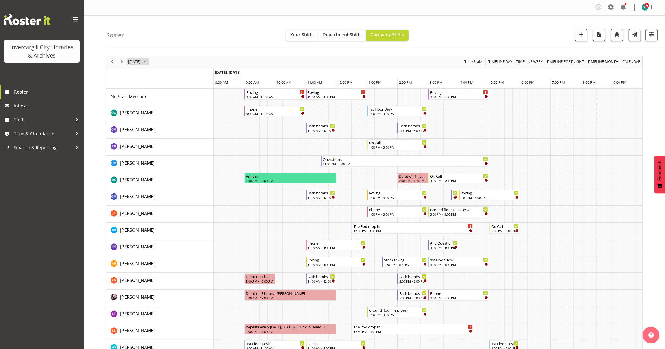
click at [141, 63] on span "October 2, 2025" at bounding box center [135, 61] width 14 height 7
click at [177, 76] on span "previous month" at bounding box center [177, 76] width 10 height 10
click at [144, 134] on span "29" at bounding box center [143, 133] width 8 height 8
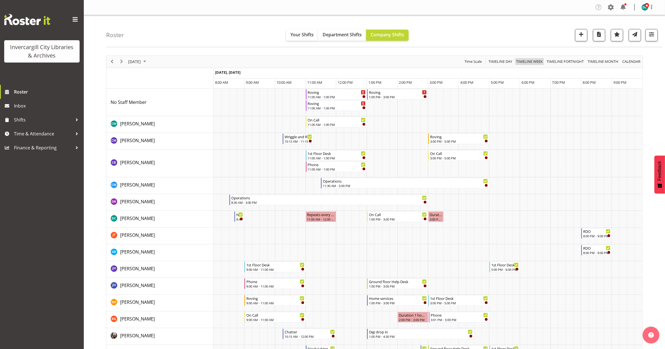
click at [524, 62] on span "Timeline Week" at bounding box center [530, 61] width 28 height 7
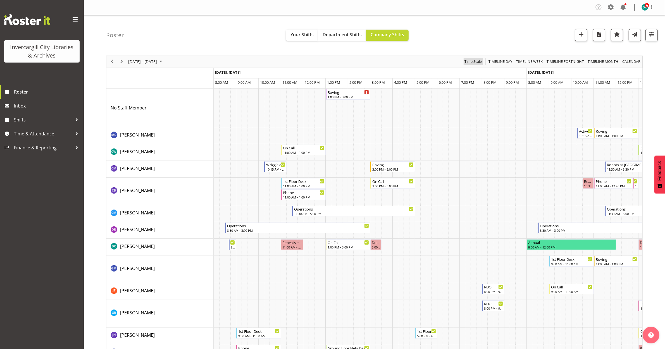
click at [475, 63] on span "Time Scale" at bounding box center [473, 61] width 18 height 7
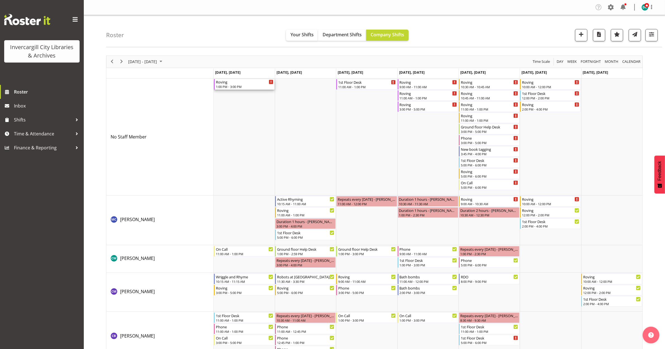
click at [239, 84] on div "Roving" at bounding box center [245, 82] width 58 height 6
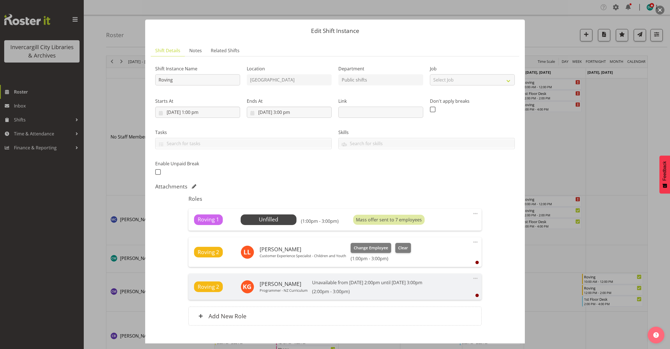
click at [663, 6] on div at bounding box center [335, 174] width 670 height 349
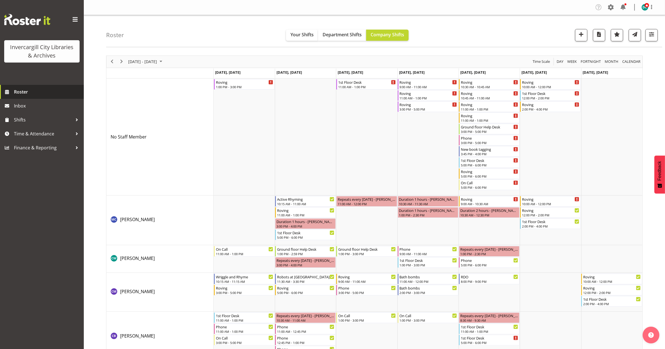
click at [20, 92] on span "Roster" at bounding box center [47, 92] width 67 height 8
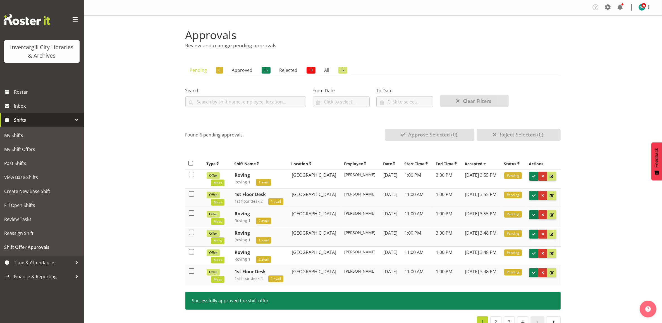
click at [532, 213] on button at bounding box center [534, 214] width 9 height 9
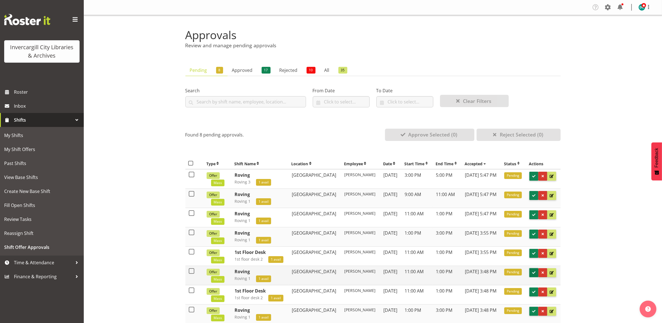
click at [535, 270] on span at bounding box center [533, 272] width 5 height 5
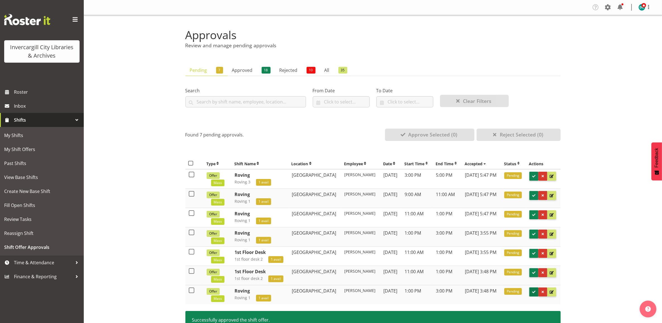
click at [536, 291] on span at bounding box center [533, 291] width 5 height 5
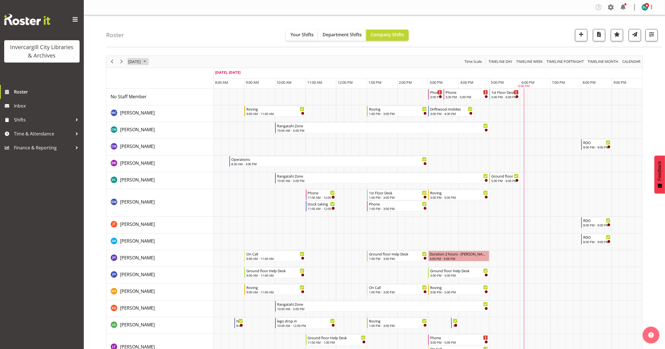
click at [141, 63] on span "[DATE]" at bounding box center [135, 61] width 14 height 7
click at [143, 134] on span "29" at bounding box center [143, 133] width 8 height 8
